Goal: Task Accomplishment & Management: Use online tool/utility

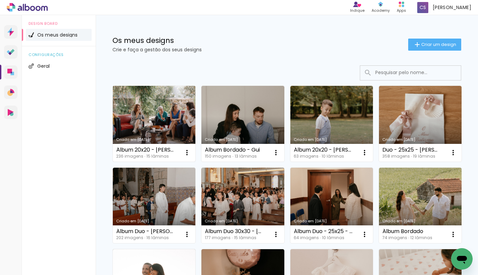
click at [170, 121] on link "Criado em [DATE]" at bounding box center [154, 124] width 83 height 76
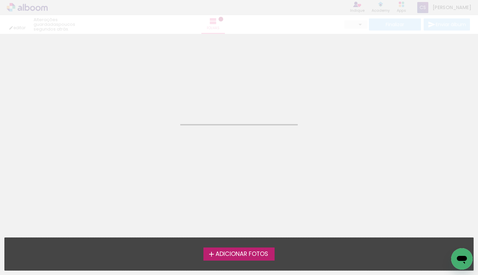
click at [170, 121] on neon-animated-pages "Confirmar Cancelar" at bounding box center [239, 154] width 478 height 241
